Goal: Information Seeking & Learning: Learn about a topic

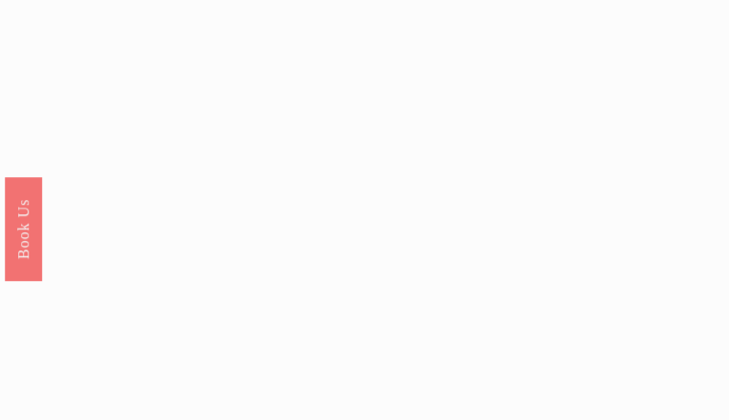
scroll to position [1703, 0]
